Goal: Task Accomplishment & Management: Manage account settings

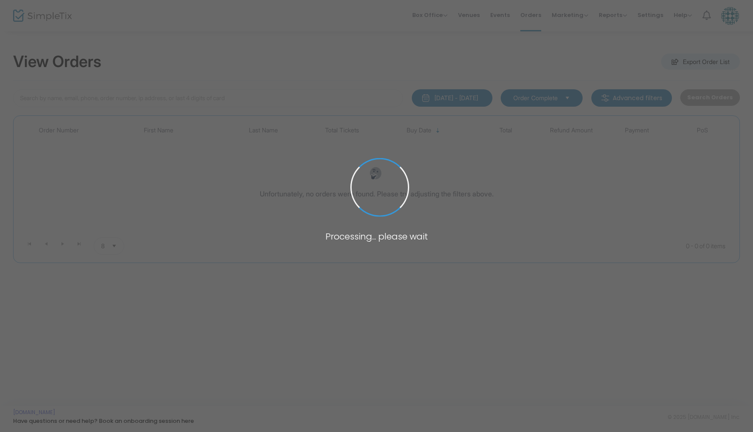
type input "[PERSON_NAME]"
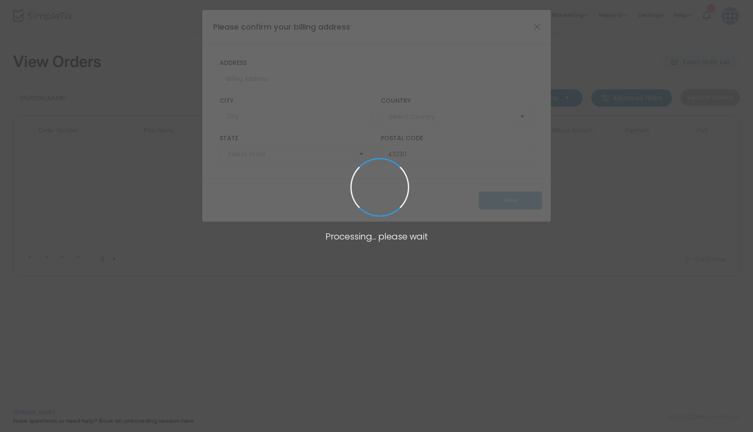
type input "[GEOGRAPHIC_DATA]"
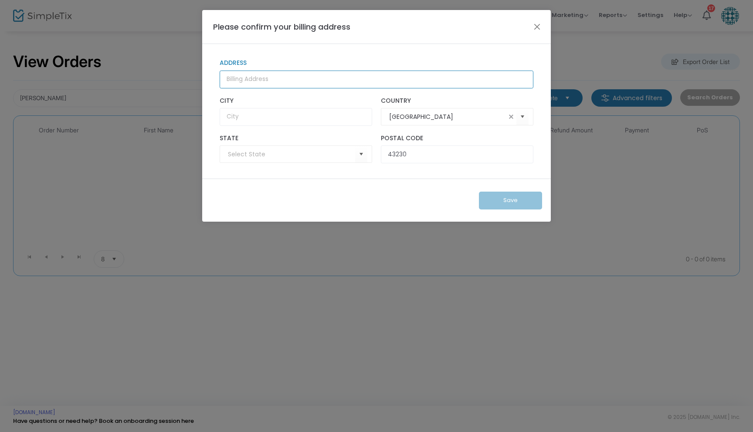
click at [301, 76] on input "Address" at bounding box center [377, 80] width 314 height 18
type input "[STREET_ADDRESS]"
type input "Columbus"
type input "OH"
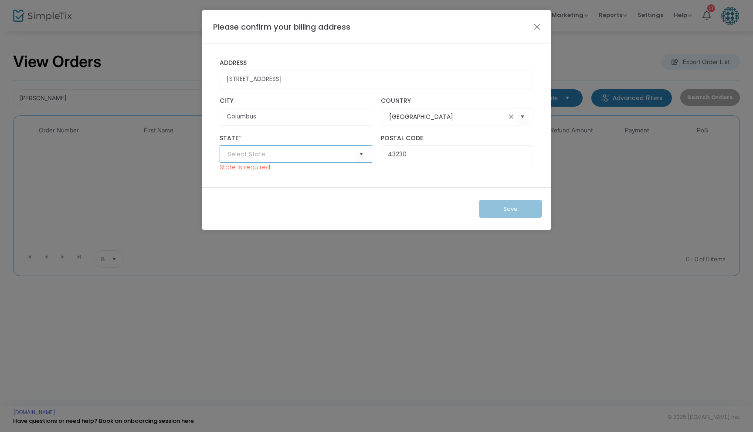
click at [298, 156] on input at bounding box center [291, 154] width 127 height 9
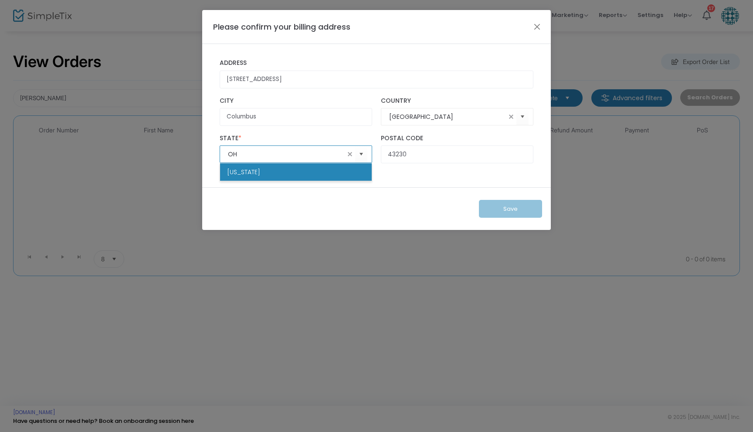
click at [342, 175] on li "[US_STATE]" at bounding box center [296, 171] width 152 height 17
type input "[US_STATE]"
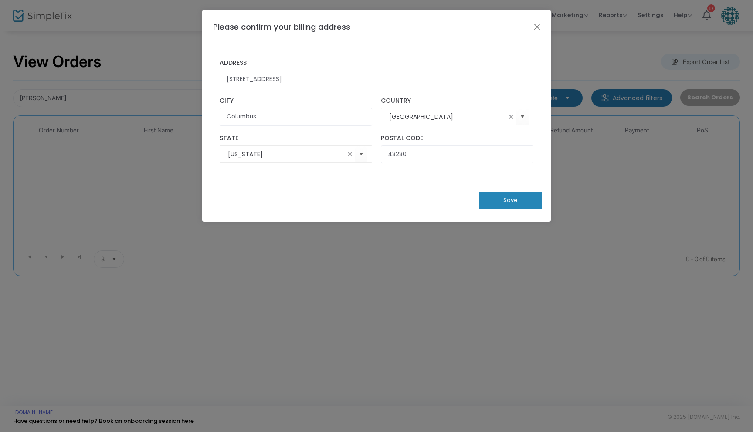
click at [518, 199] on button "Save" at bounding box center [510, 201] width 63 height 18
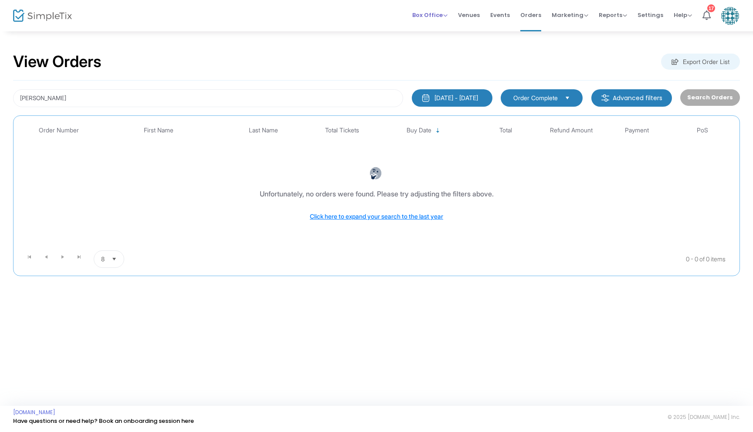
click at [441, 14] on span "Box Office" at bounding box center [429, 15] width 35 height 8
click at [445, 47] on li "Bookings" at bounding box center [443, 46] width 62 height 17
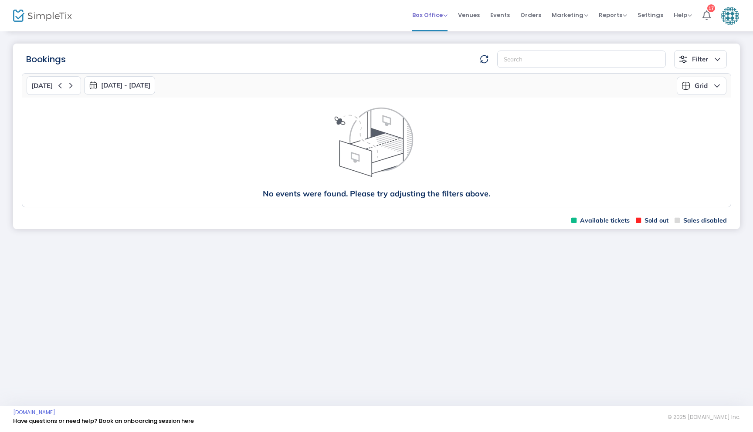
click at [446, 16] on span "Box Office" at bounding box center [429, 15] width 35 height 8
click at [509, 18] on span "Events" at bounding box center [500, 15] width 20 height 22
